Goal: Task Accomplishment & Management: Use online tool/utility

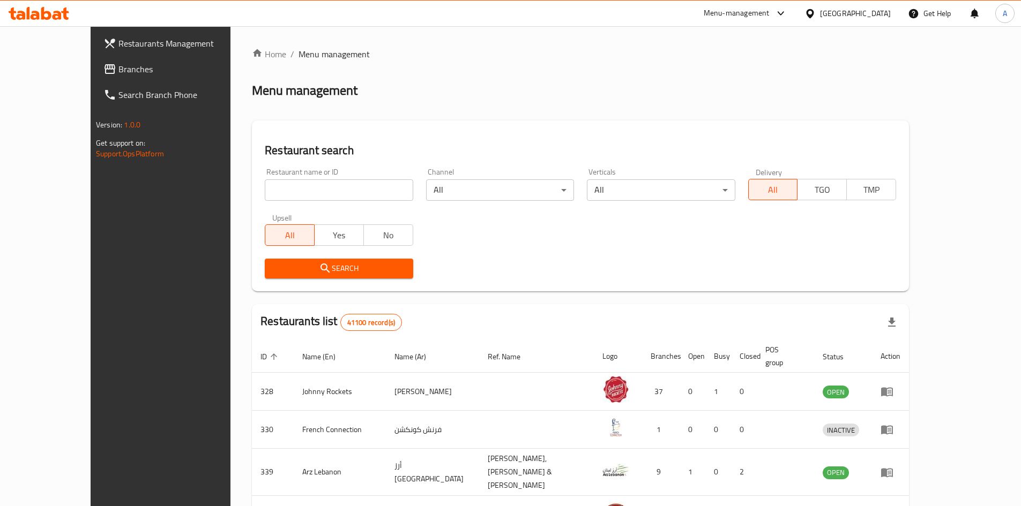
click at [118, 66] on span "Branches" at bounding box center [185, 69] width 134 height 13
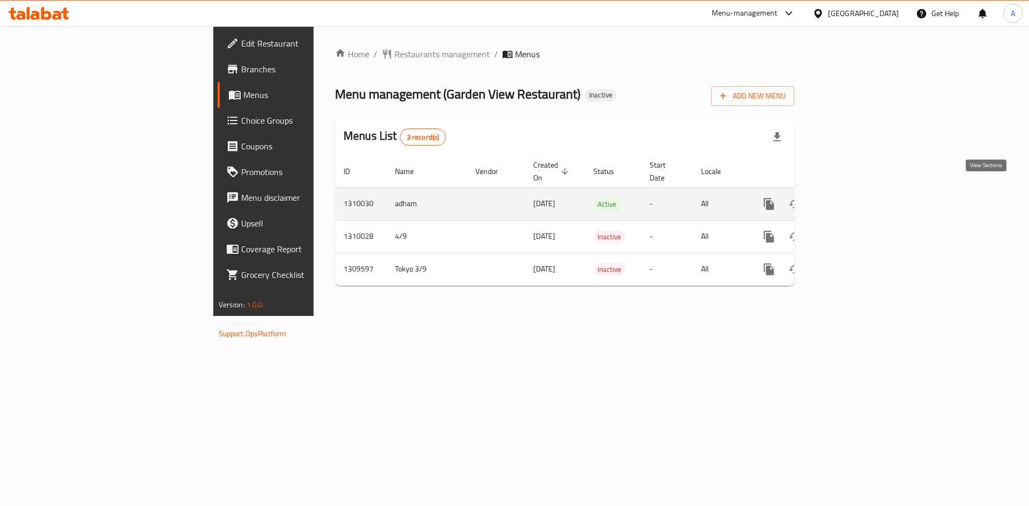
click at [853, 198] on icon "enhanced table" at bounding box center [846, 204] width 13 height 13
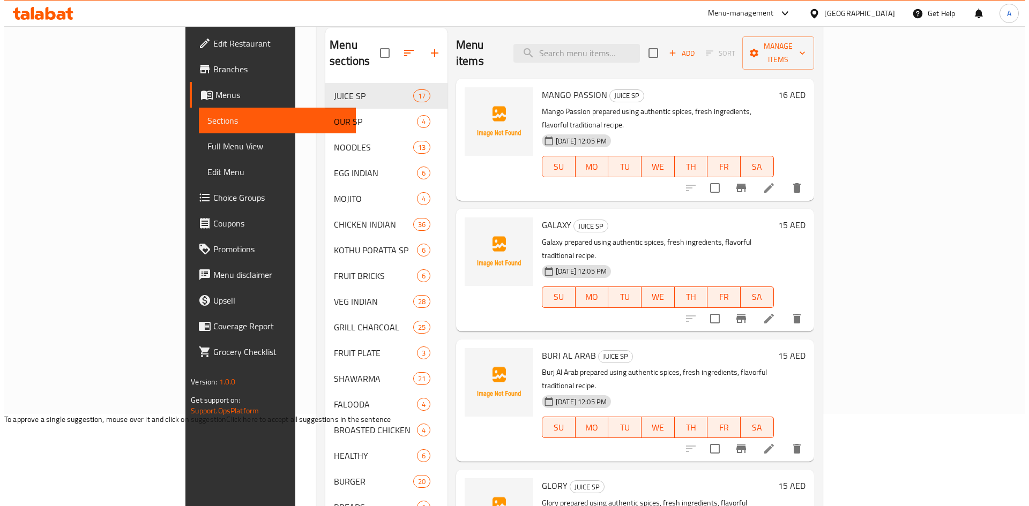
scroll to position [39, 0]
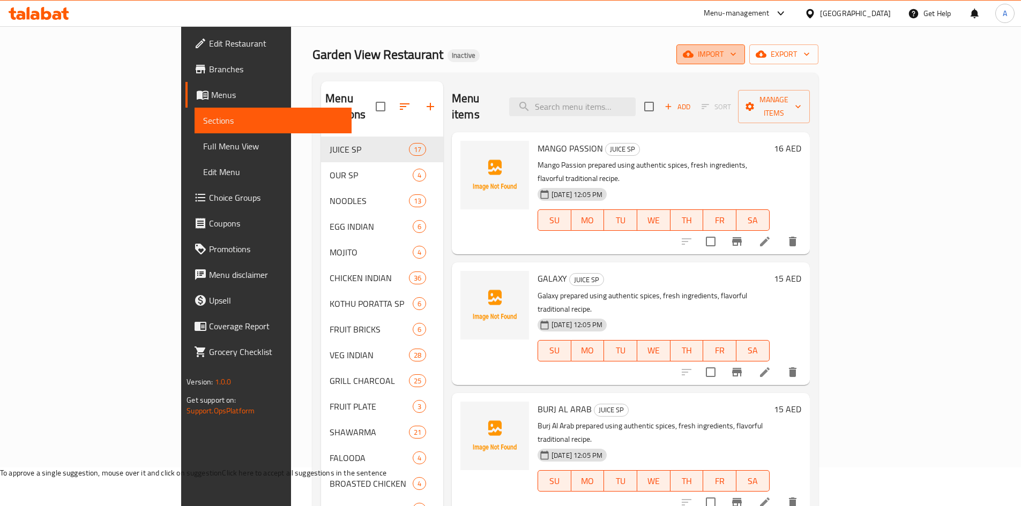
click at [736, 57] on span "import" at bounding box center [710, 54] width 51 height 13
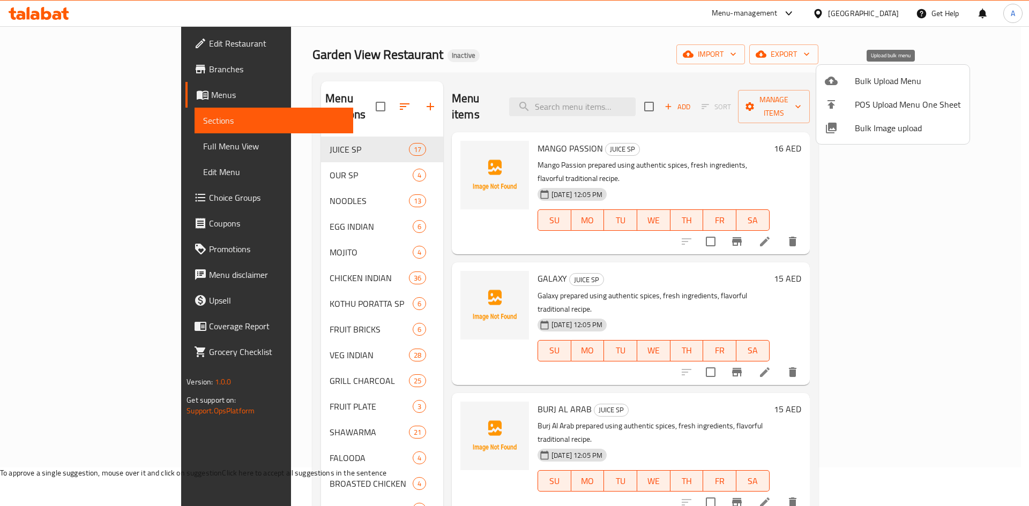
click at [869, 81] on span "Bulk Upload Menu" at bounding box center [908, 80] width 106 height 13
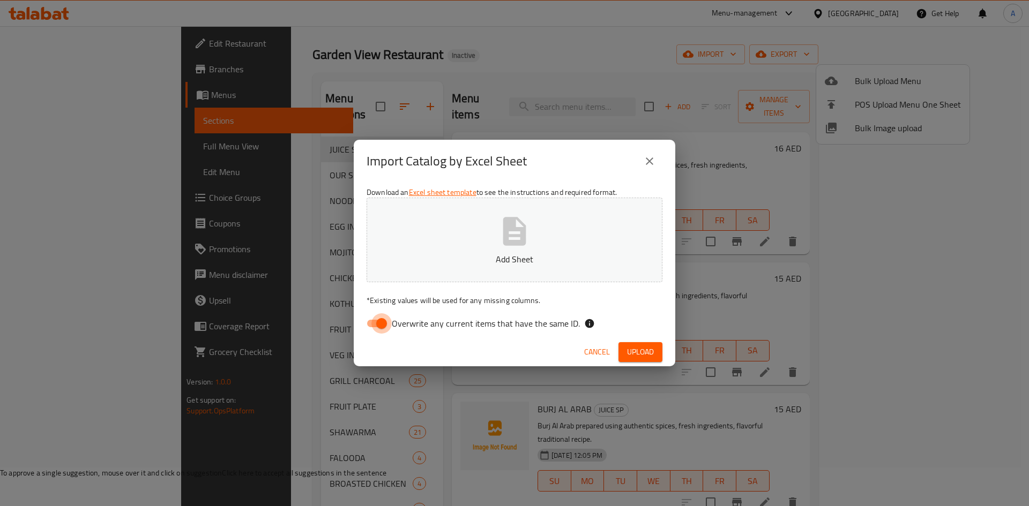
click at [382, 319] on input "Overwrite any current items that have the same ID." at bounding box center [381, 324] width 61 height 20
checkbox input "false"
click at [647, 349] on span "Upload" at bounding box center [640, 352] width 27 height 13
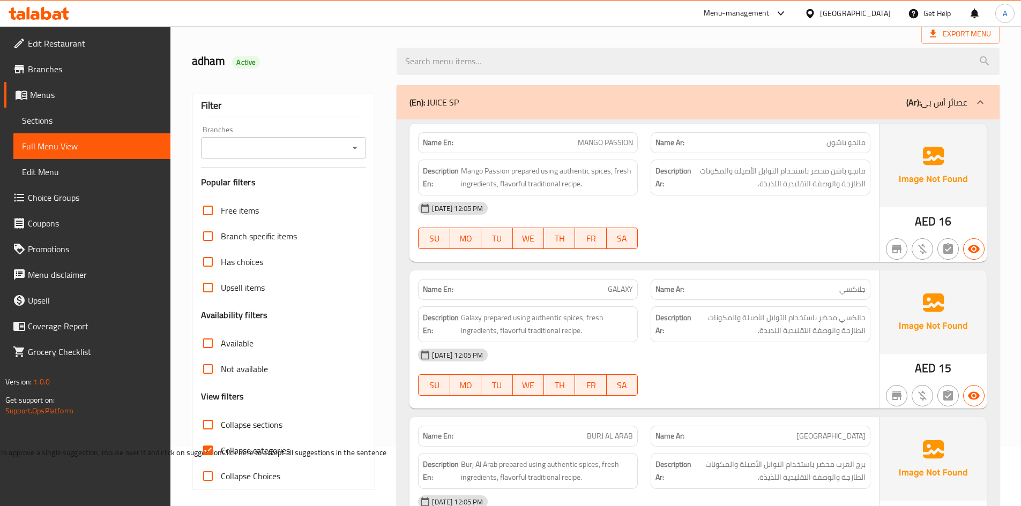
scroll to position [161, 0]
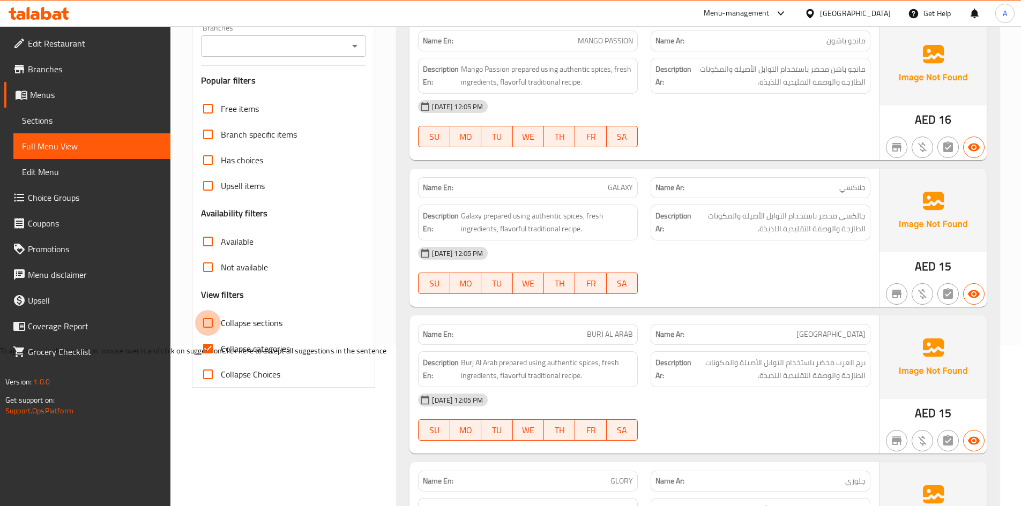
click at [214, 317] on input "Collapse sections" at bounding box center [208, 323] width 26 height 26
checkbox input "true"
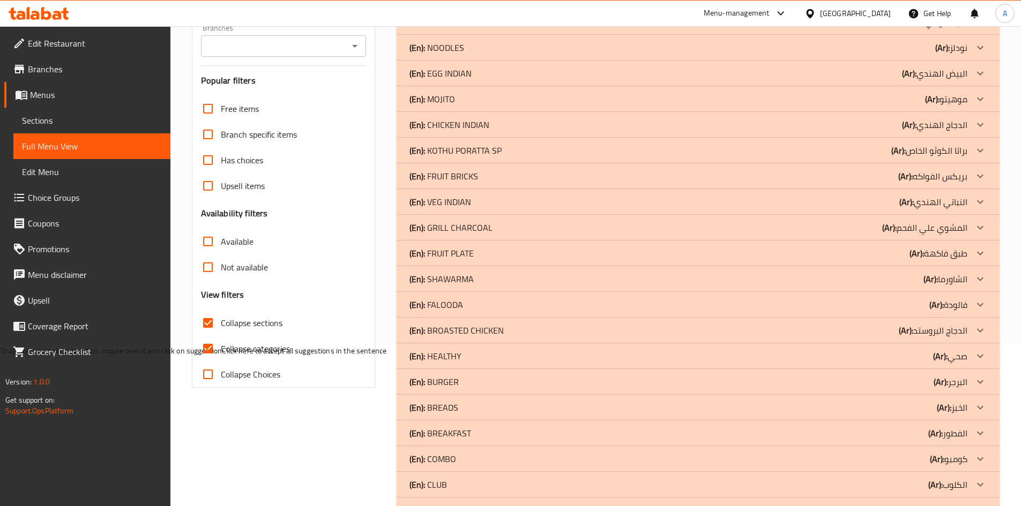
click at [215, 353] on input "Collapse categories" at bounding box center [208, 349] width 26 height 26
checkbox input "false"
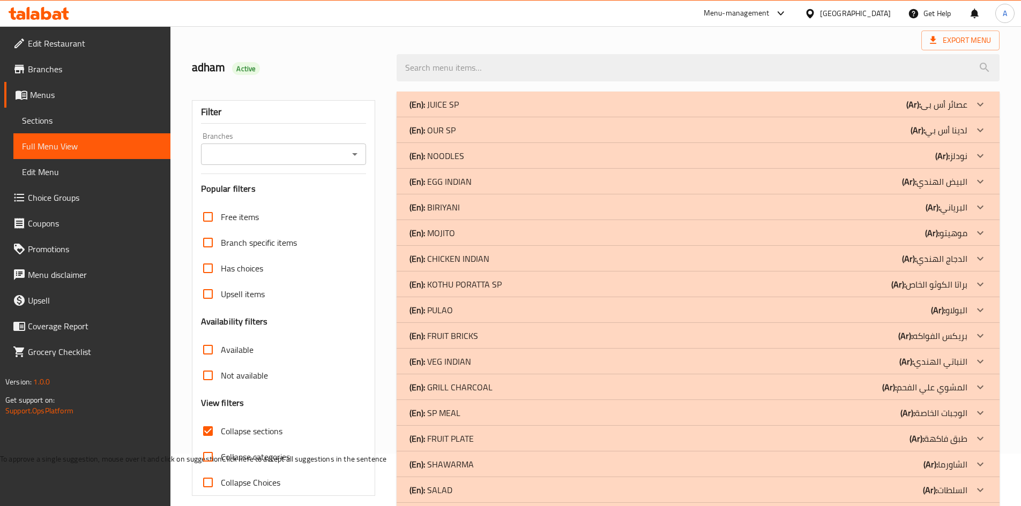
scroll to position [0, 0]
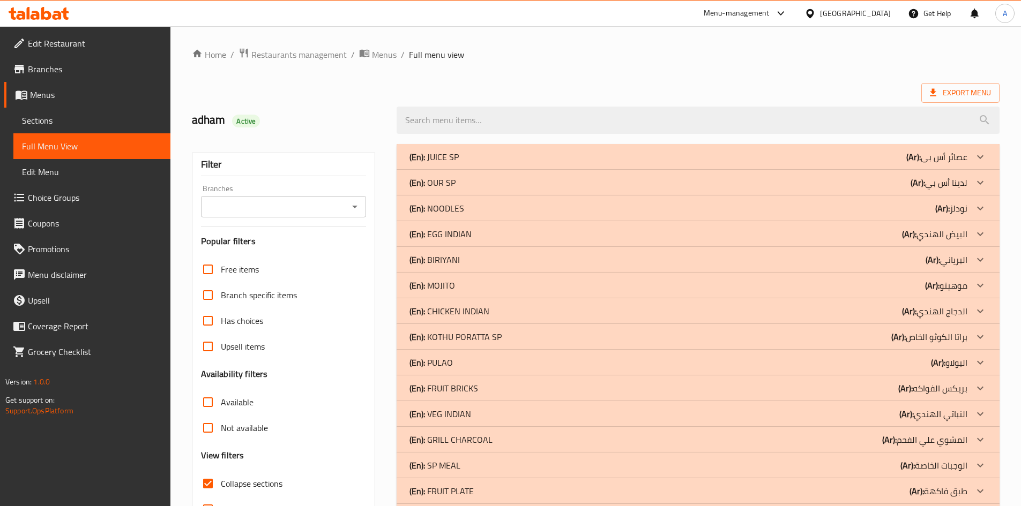
click at [651, 69] on div "Home / Restaurants management / Menus / Full menu view Export Menu adham Active…" at bounding box center [596, 456] width 808 height 817
click at [486, 266] on div "(En): BIRIYANI (Ar): البرياني" at bounding box center [688, 259] width 558 height 13
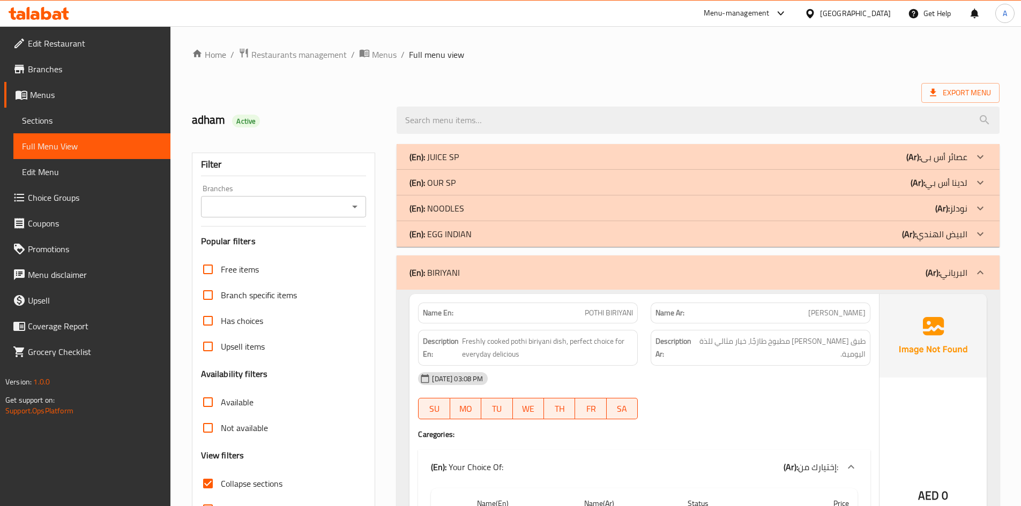
click at [590, 88] on div "Export Menu" at bounding box center [596, 93] width 808 height 20
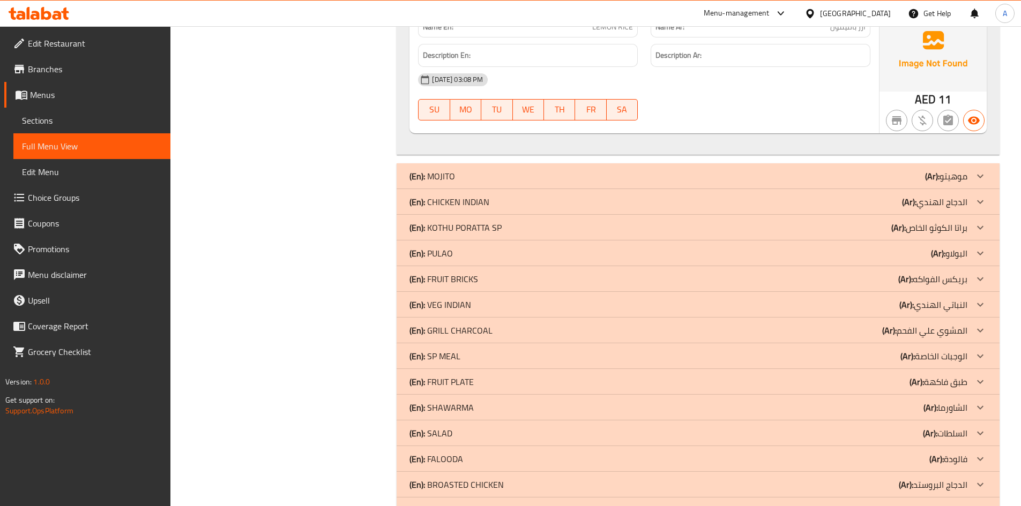
click at [478, 251] on div "(En): PULAO (Ar): البولاو" at bounding box center [688, 253] width 558 height 13
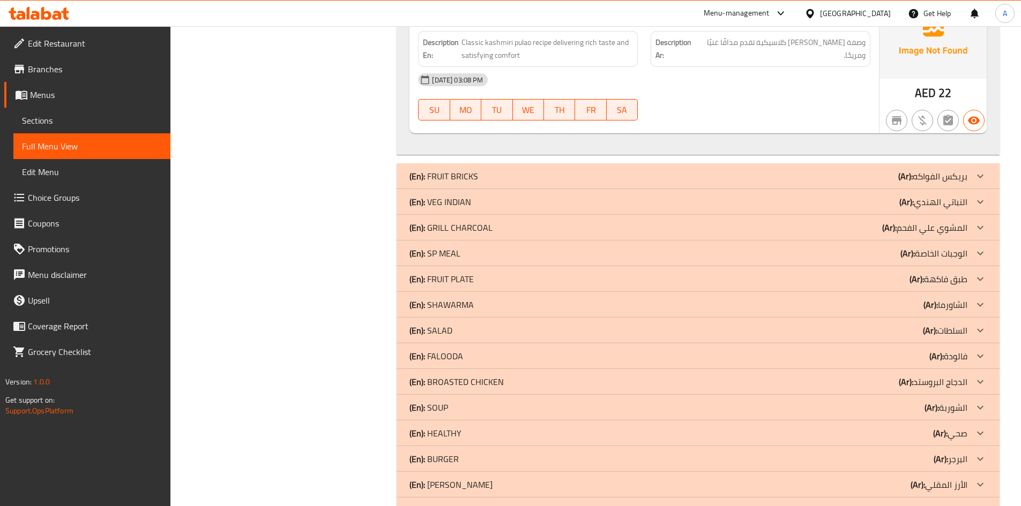
click at [506, 252] on div "(En): SP MEAL (Ar): الوجبات الخاصة" at bounding box center [688, 253] width 558 height 13
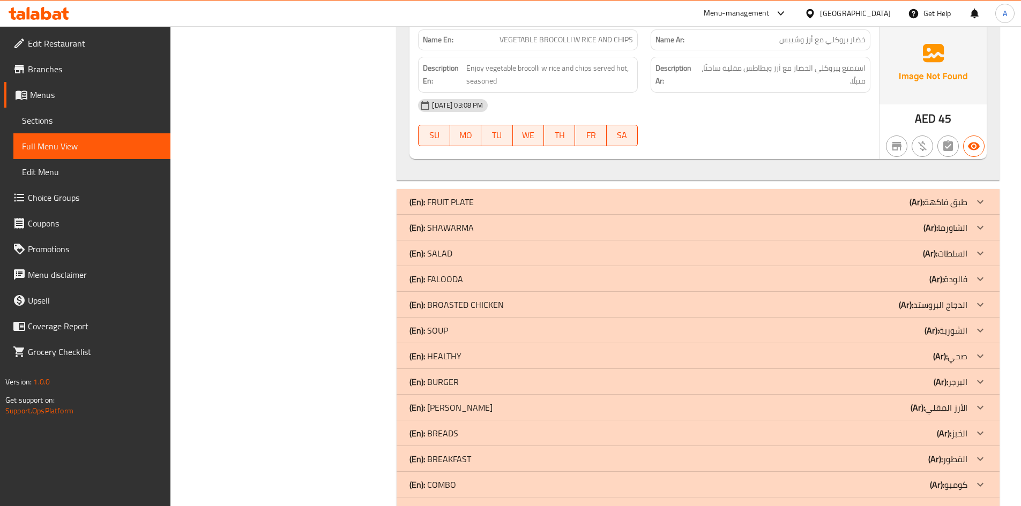
click at [502, 250] on div "(En): SALAD (Ar): السلطات" at bounding box center [688, 253] width 558 height 13
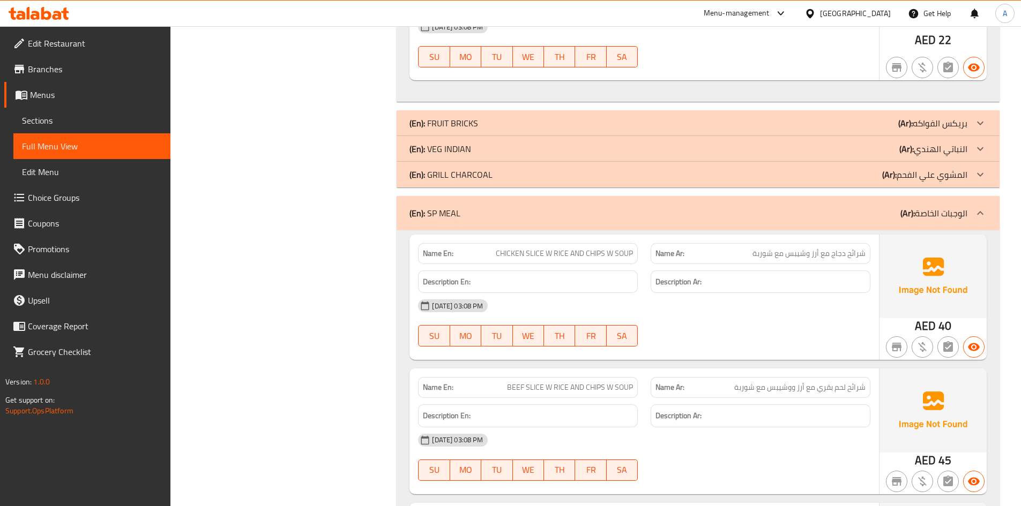
scroll to position [6464, 0]
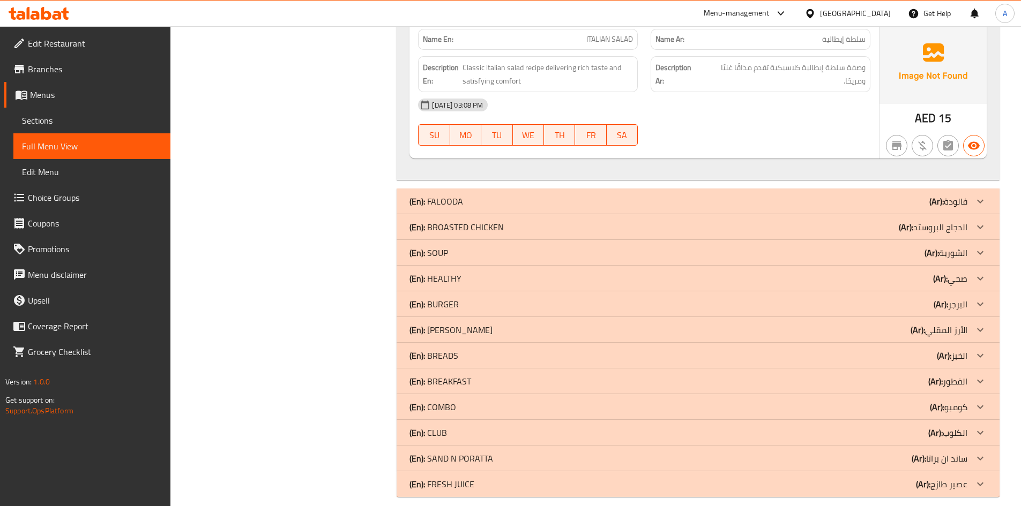
click at [508, 256] on div "(En): SOUP (Ar): الشوربة" at bounding box center [688, 253] width 558 height 13
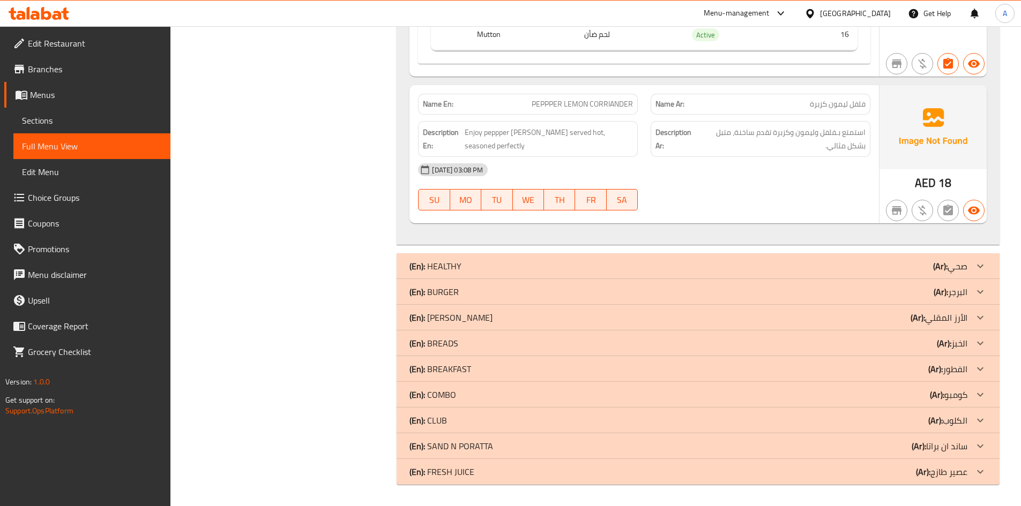
click at [510, 319] on div "(En): FRIED RICE (Ar): الأرز المقلي" at bounding box center [688, 317] width 558 height 13
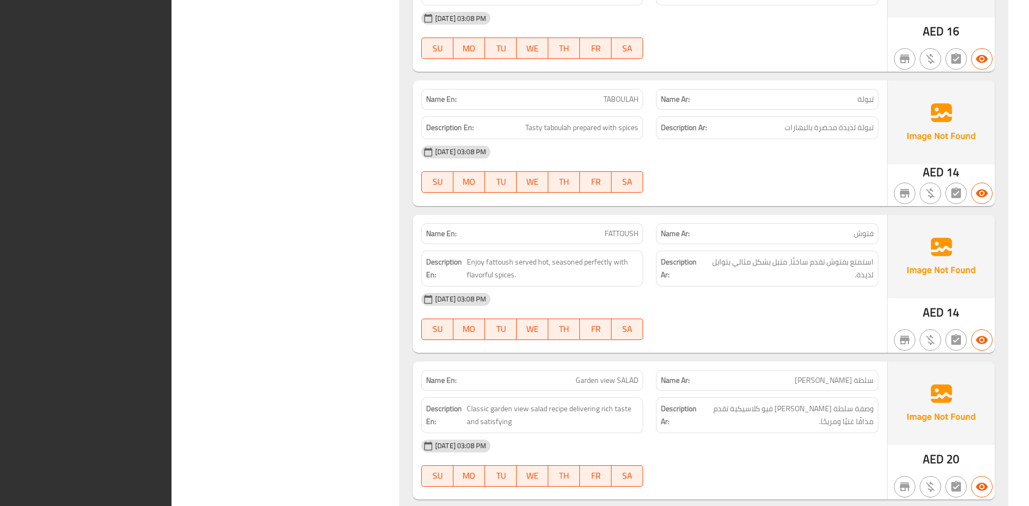
scroll to position [6380, 0]
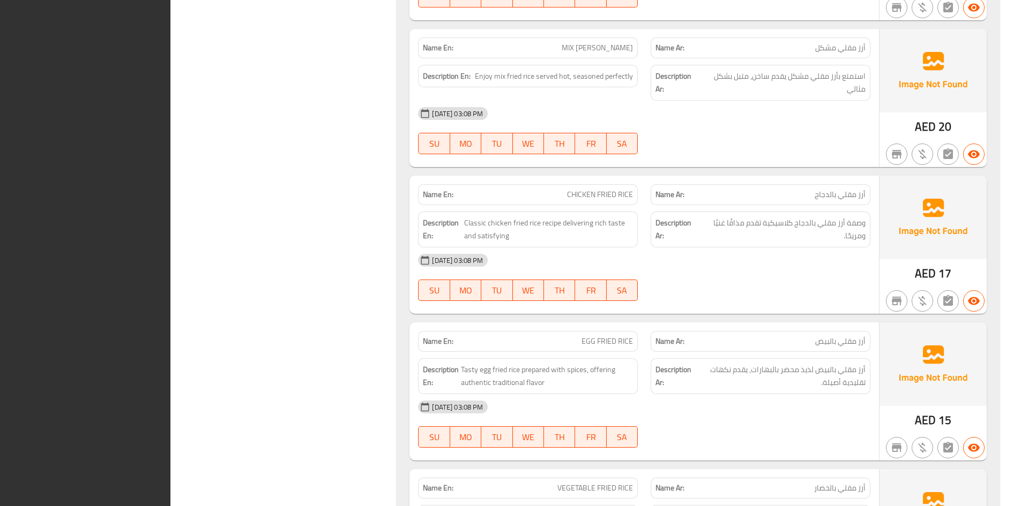
scroll to position [11471, 0]
